Goal: Task Accomplishment & Management: Manage account settings

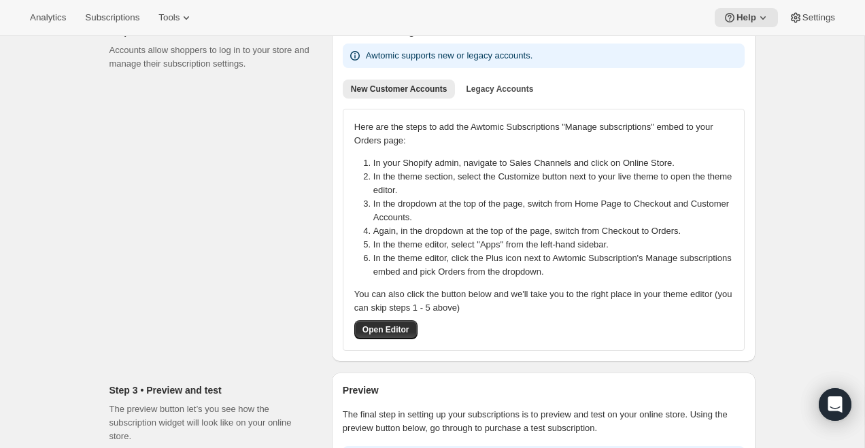
scroll to position [359, 0]
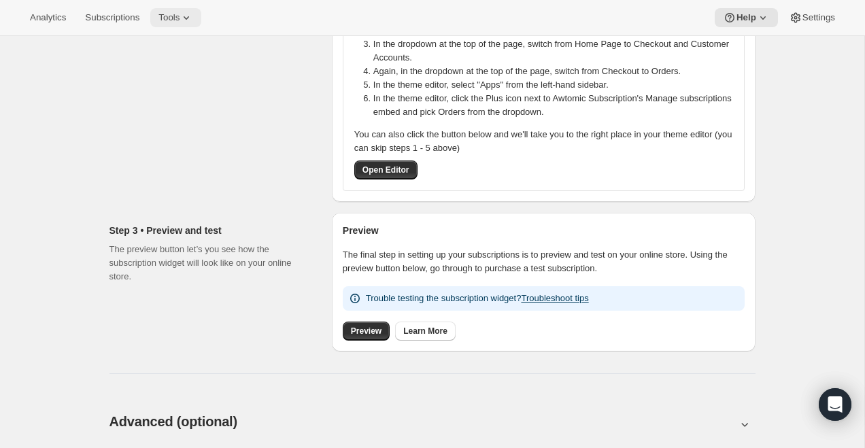
click at [173, 20] on span "Tools" at bounding box center [168, 17] width 21 height 11
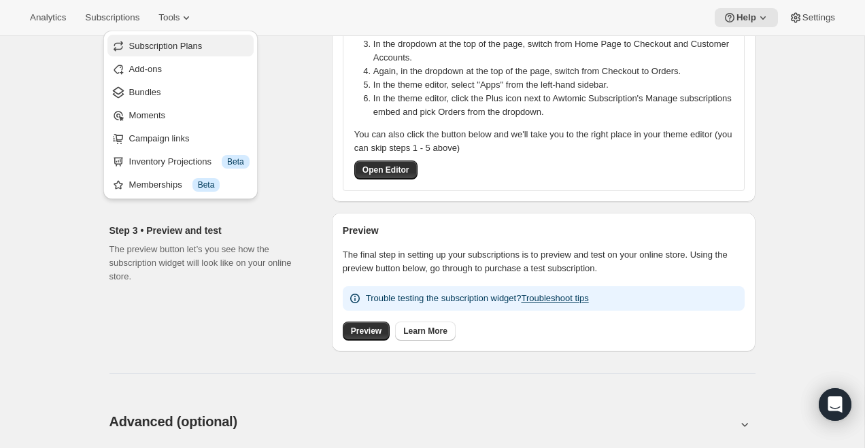
click at [154, 46] on span "Subscription Plans" at bounding box center [165, 46] width 73 height 10
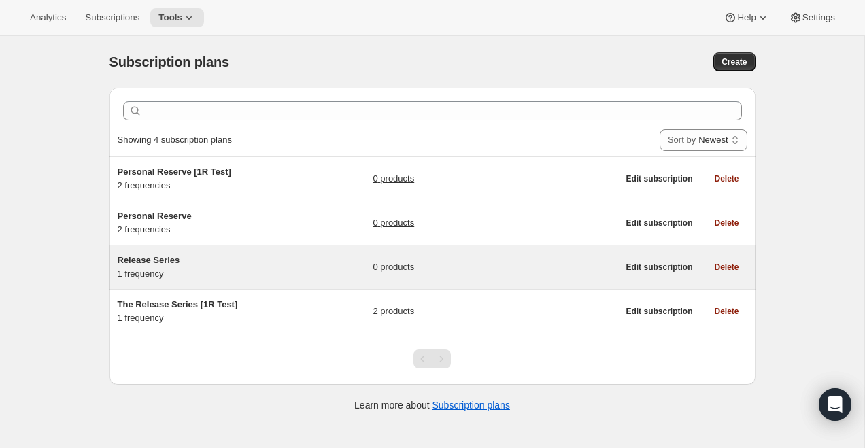
click at [268, 261] on h5 "Release Series" at bounding box center [203, 261] width 170 height 14
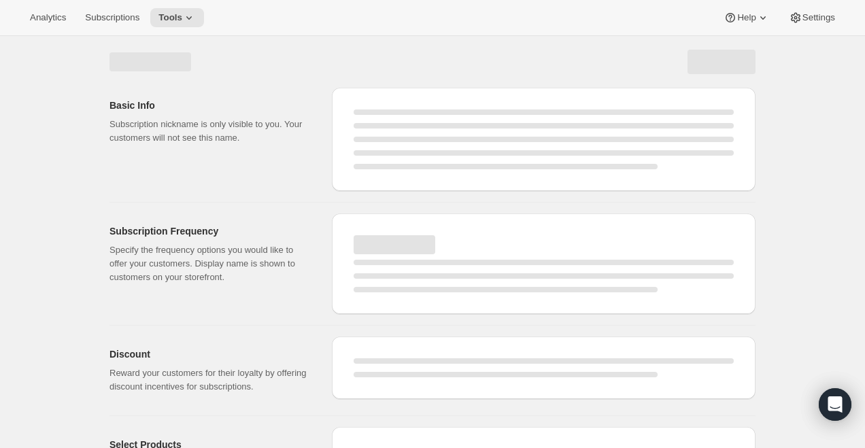
select select "WEEK"
select select "MONTH"
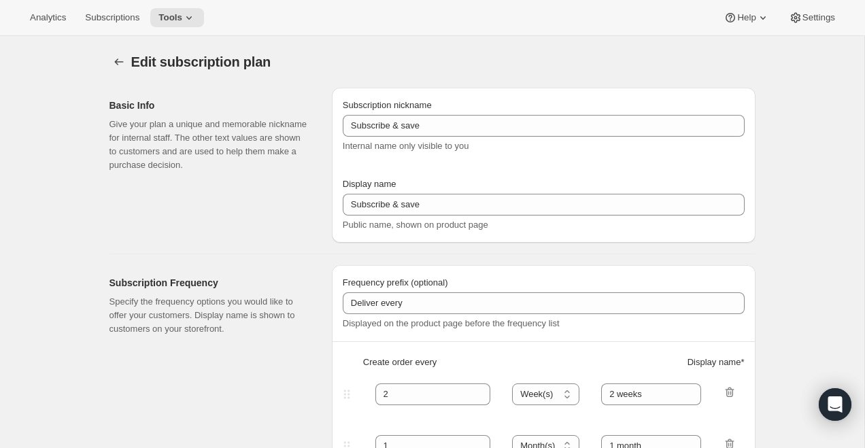
type input "Release Series"
type input "1"
select select "MONTH"
type input "1 month"
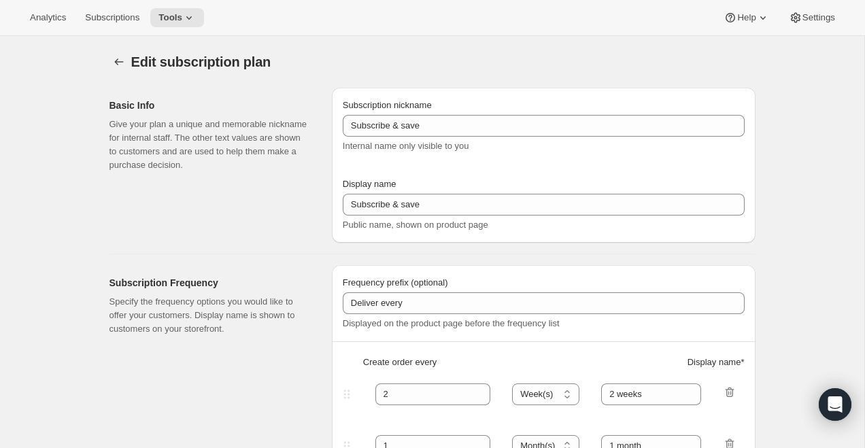
type input "Choose how many bottles you want of the Napa Valley Release​, Alexander Valley …"
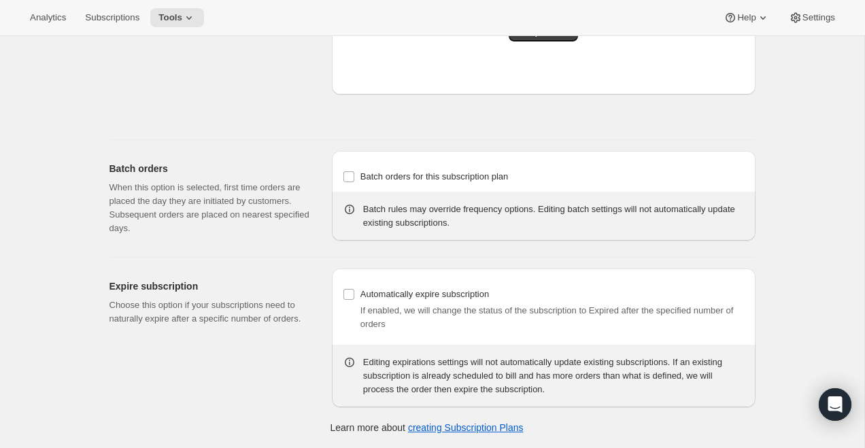
scroll to position [1029, 0]
